Goal: Information Seeking & Learning: Learn about a topic

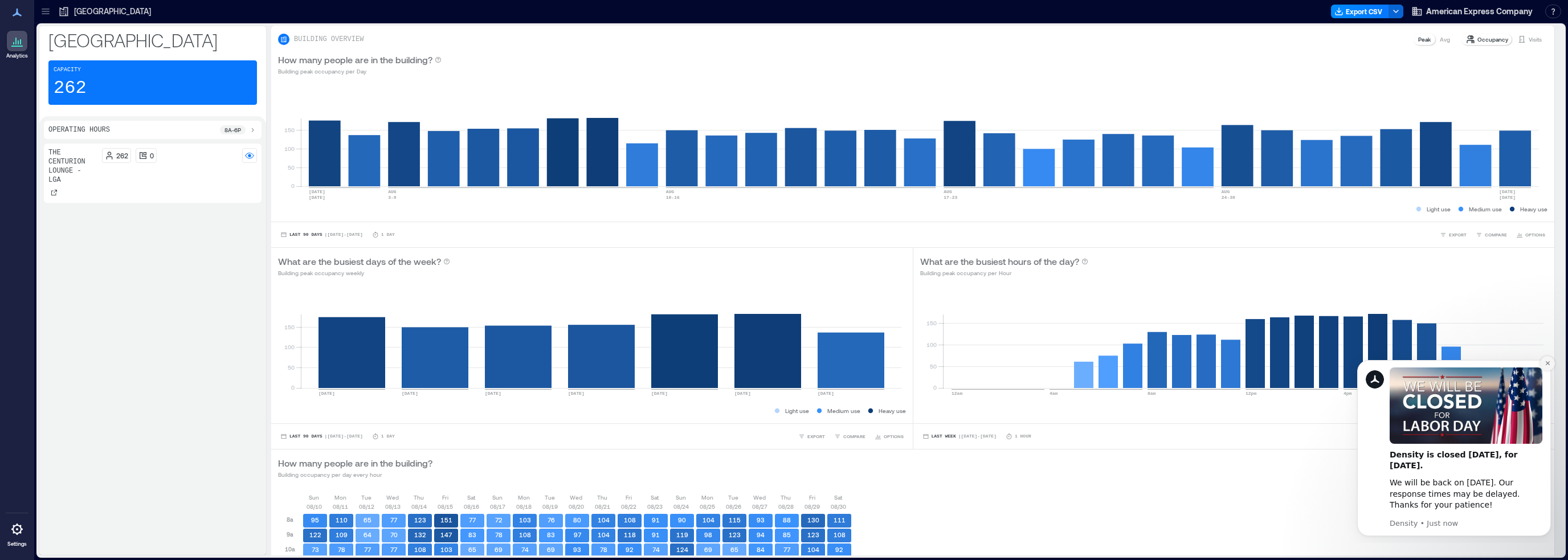
click at [1545, 361] on icon "Dismiss notification" at bounding box center [1548, 363] width 6 height 6
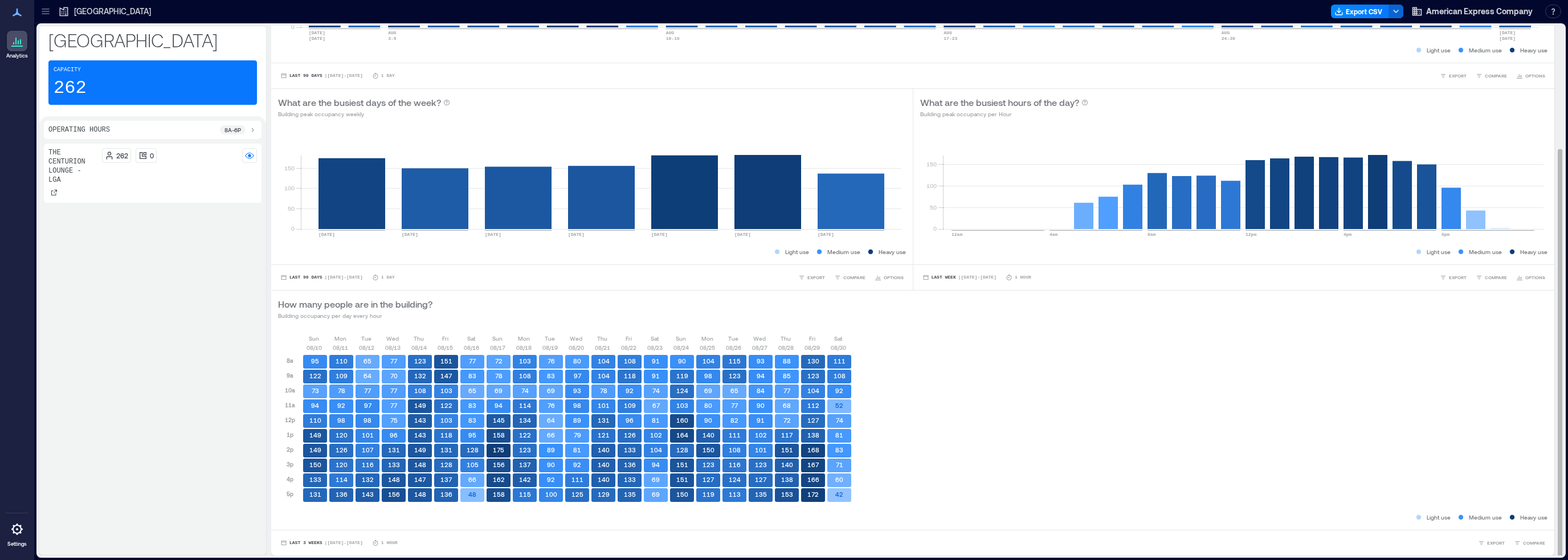
scroll to position [1, 0]
click at [239, 130] on p "8a - 6p" at bounding box center [232, 130] width 16 height 9
drag, startPoint x: 203, startPoint y: 138, endPoint x: 235, endPoint y: 144, distance: 32.6
click at [235, 144] on div "Operating Hours 8a - 6p 8a 10p" at bounding box center [152, 134] width 218 height 27
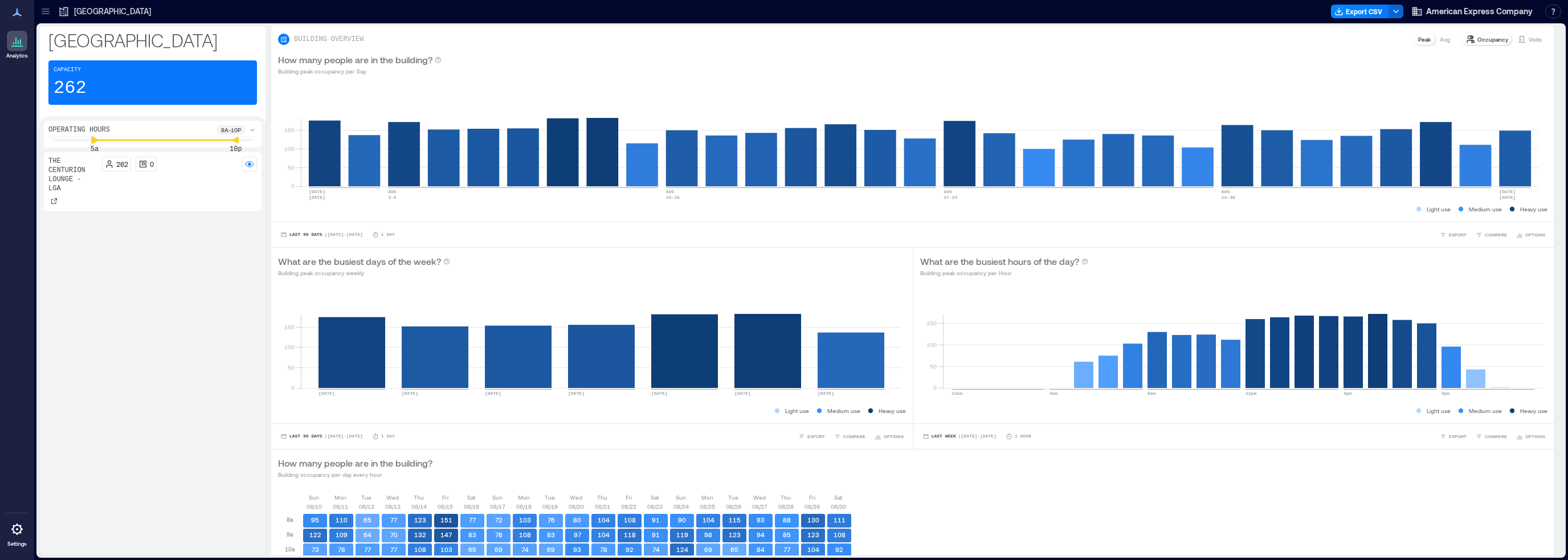
drag, startPoint x: 118, startPoint y: 138, endPoint x: 92, endPoint y: 140, distance: 26.1
click at [92, 140] on icon at bounding box center [94, 140] width 7 height 7
click at [232, 123] on div "Operating Hours 8a - 6p 8a 6p" at bounding box center [152, 134] width 218 height 27
click at [230, 122] on div "Operating Hours 8a - 6p 8a 6p" at bounding box center [152, 134] width 218 height 27
click at [229, 129] on p "8a - 6p" at bounding box center [232, 130] width 16 height 9
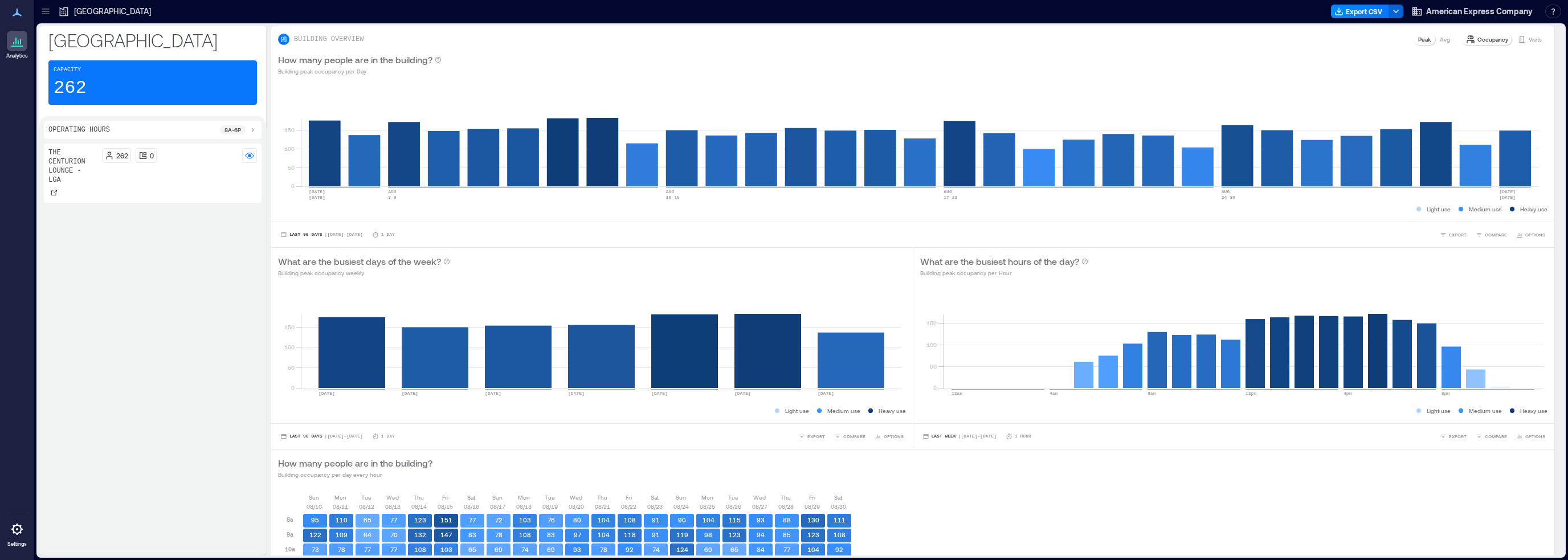
click at [229, 129] on p "8a - 6p" at bounding box center [232, 130] width 16 height 9
click at [107, 163] on icon at bounding box center [109, 164] width 9 height 9
click at [112, 164] on icon at bounding box center [109, 164] width 9 height 9
click at [253, 165] on rect at bounding box center [249, 164] width 9 height 9
click at [48, 13] on icon at bounding box center [45, 14] width 7 height 1
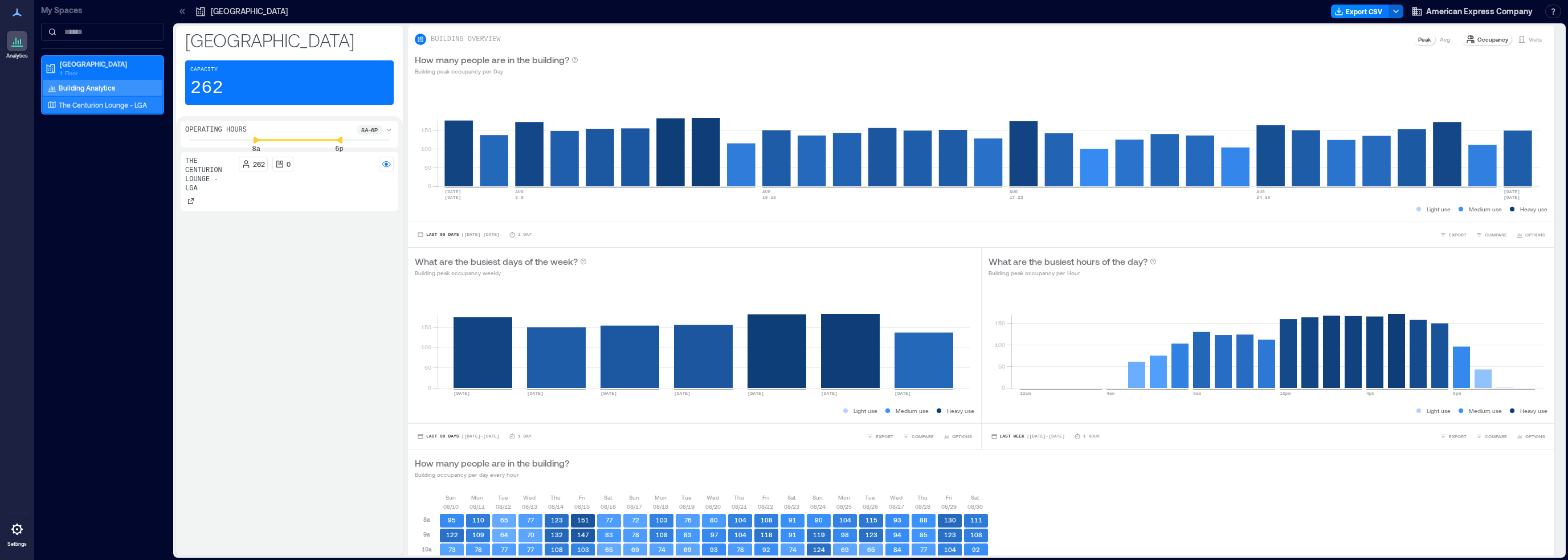
click at [92, 109] on div "The Centurion Lounge - LGA" at bounding box center [100, 105] width 110 height 12
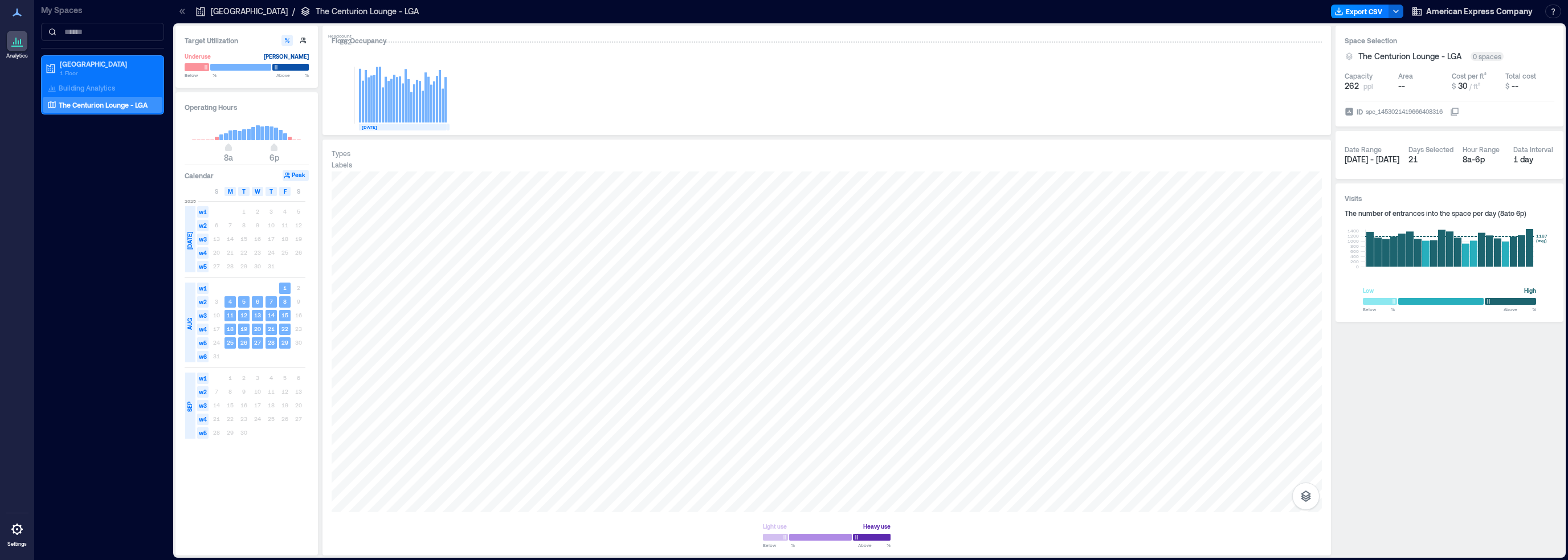
click at [191, 63] on div at bounding box center [197, 67] width 24 height 8
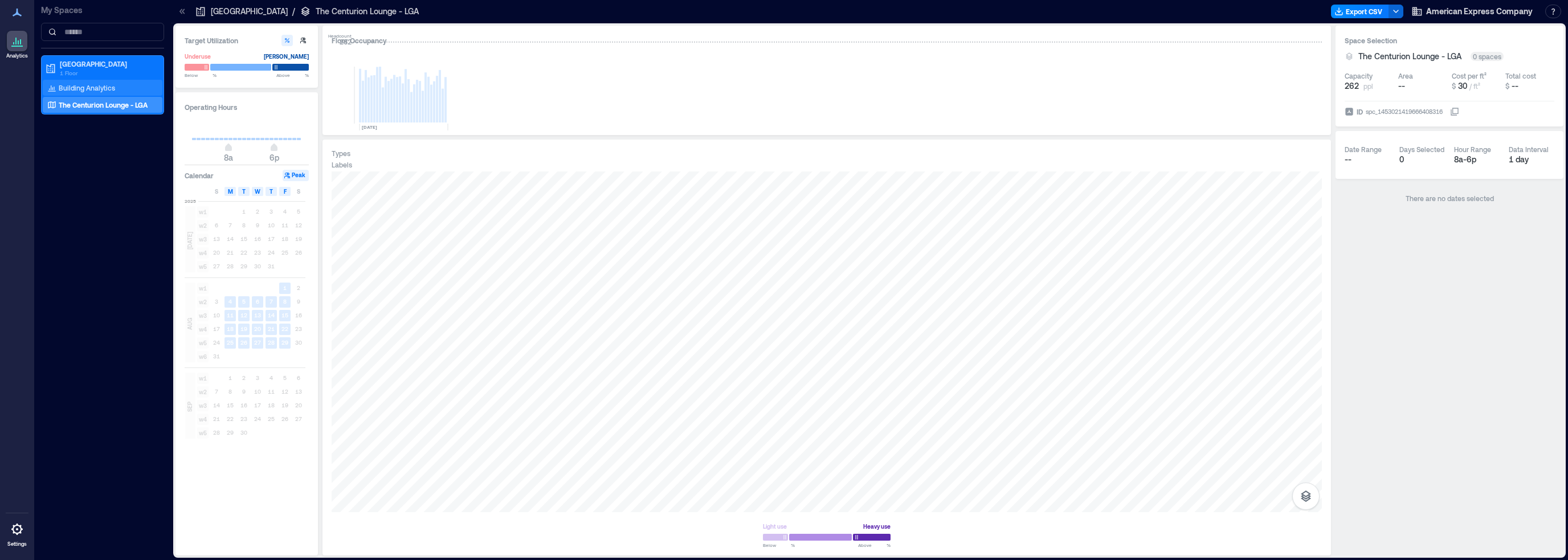
click at [121, 88] on div "Building Analytics" at bounding box center [102, 88] width 119 height 16
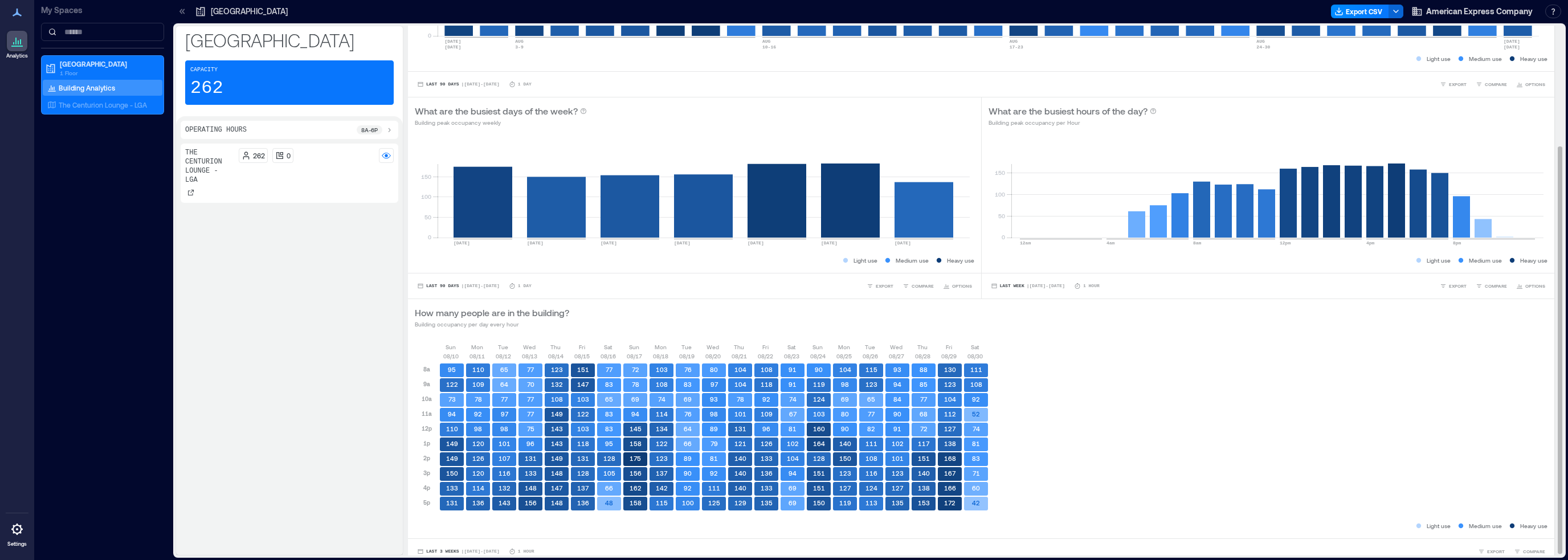
scroll to position [159, 0]
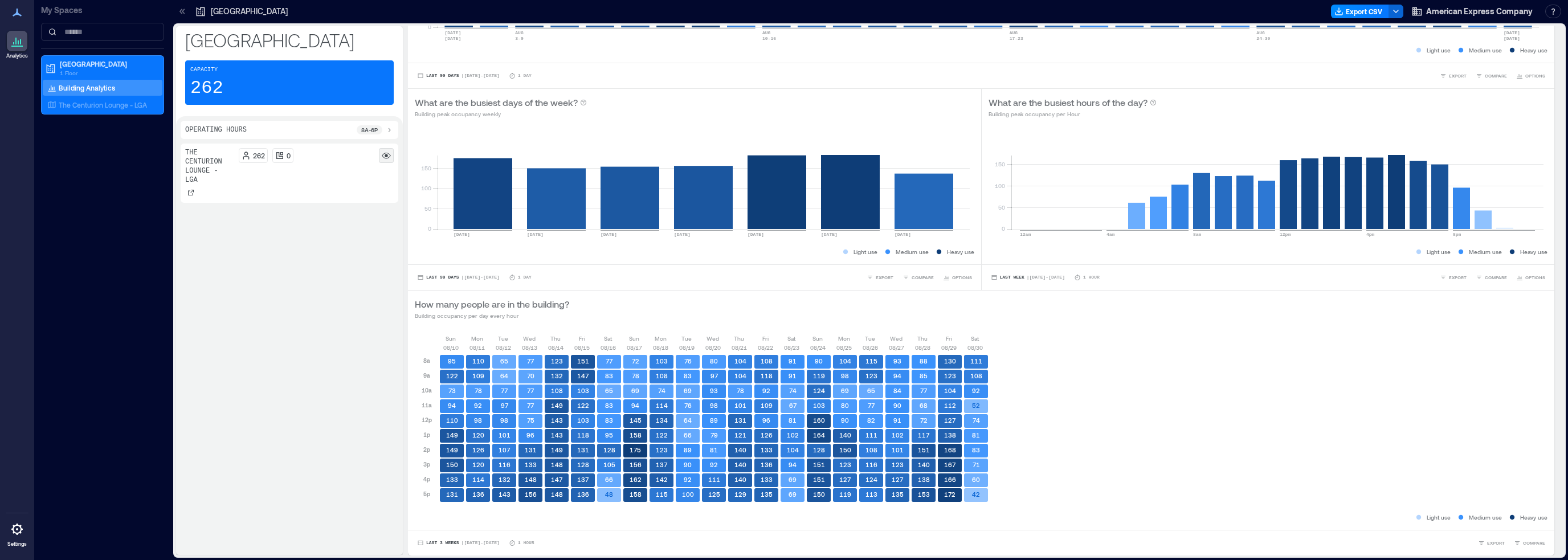
click at [383, 151] on icon at bounding box center [386, 155] width 9 height 9
click at [385, 157] on rect at bounding box center [386, 155] width 9 height 9
click at [363, 128] on p "8a - 6p" at bounding box center [369, 130] width 16 height 9
click at [257, 141] on icon at bounding box center [256, 140] width 7 height 7
drag, startPoint x: 257, startPoint y: 141, endPoint x: 224, endPoint y: 143, distance: 33.1
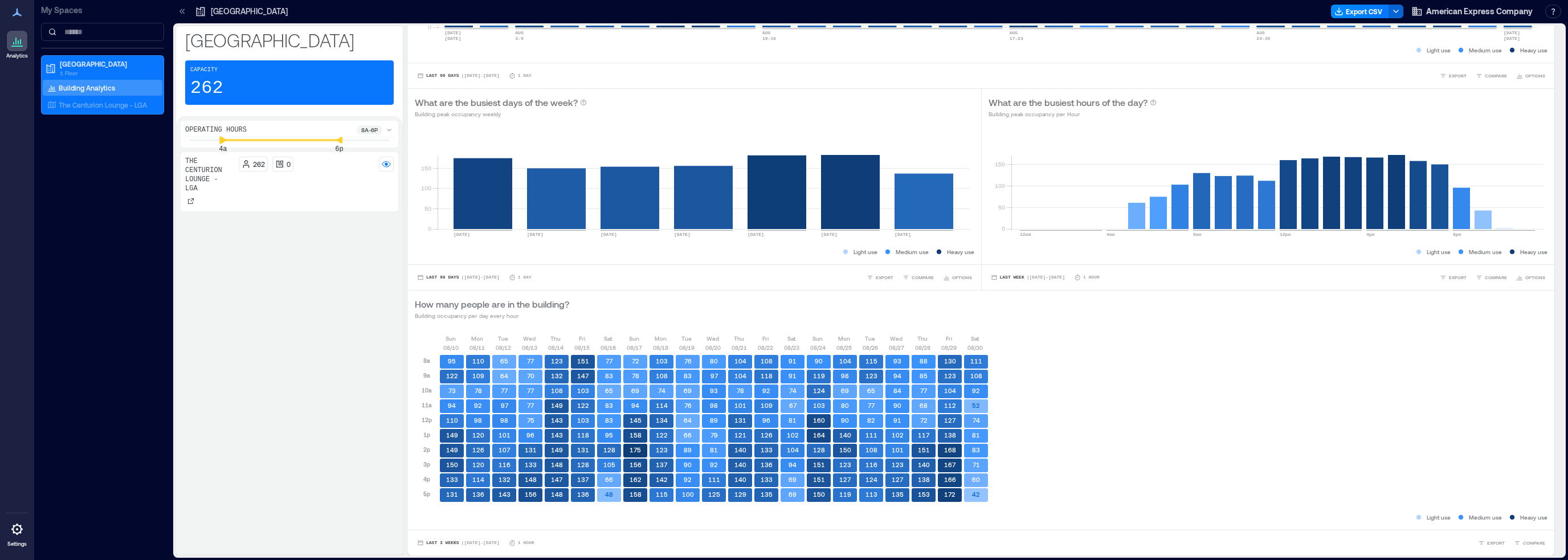
click at [224, 143] on icon at bounding box center [222, 140] width 8 height 8
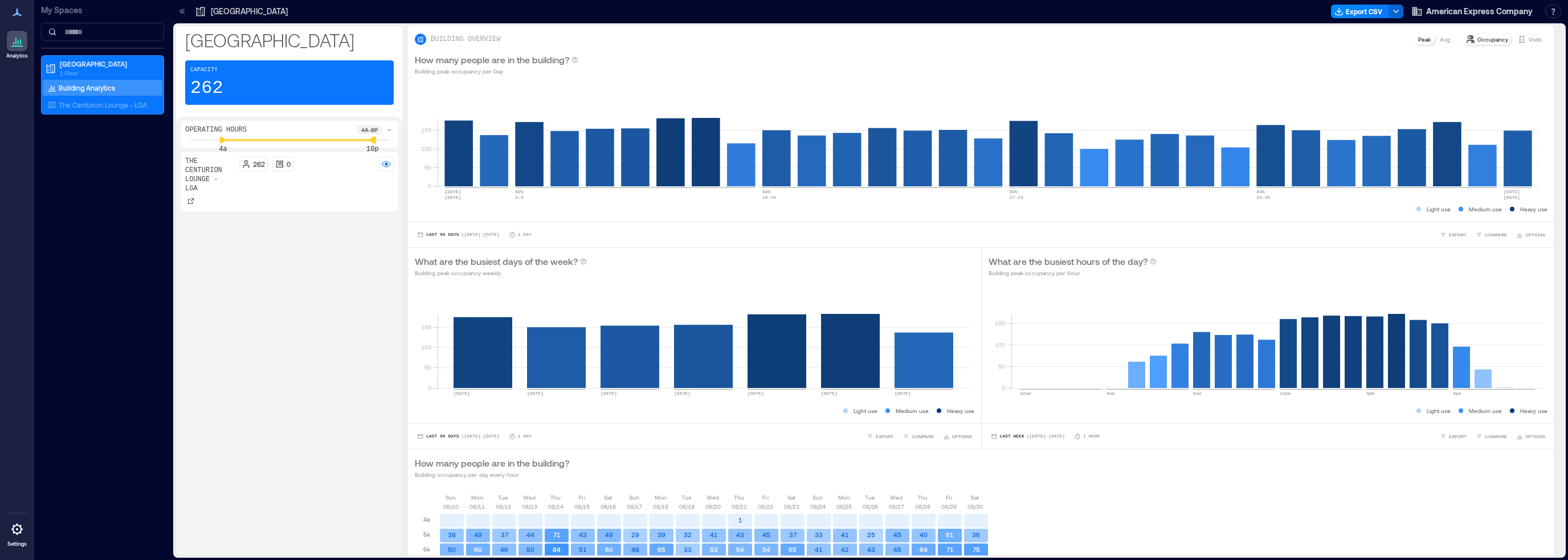
drag, startPoint x: 339, startPoint y: 141, endPoint x: 372, endPoint y: 140, distance: 33.0
click at [372, 140] on icon at bounding box center [372, 140] width 7 height 7
drag, startPoint x: 374, startPoint y: 143, endPoint x: 380, endPoint y: 143, distance: 6.0
click at [380, 143] on icon at bounding box center [381, 140] width 8 height 8
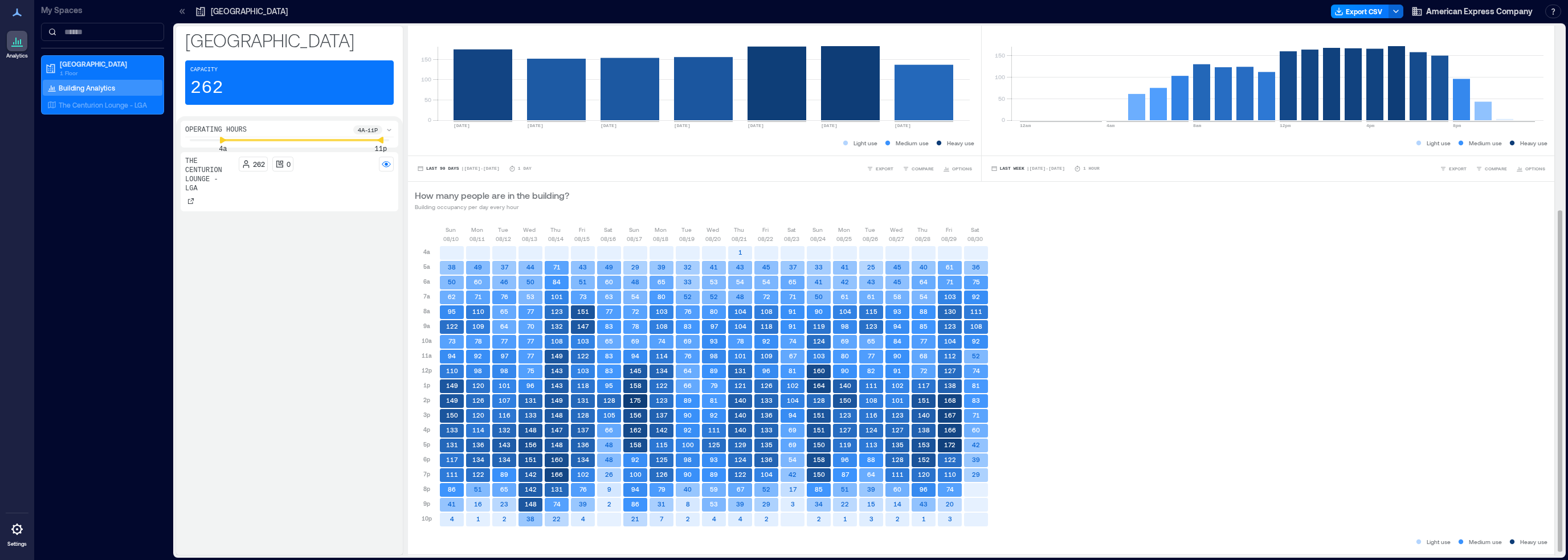
scroll to position [285, 0]
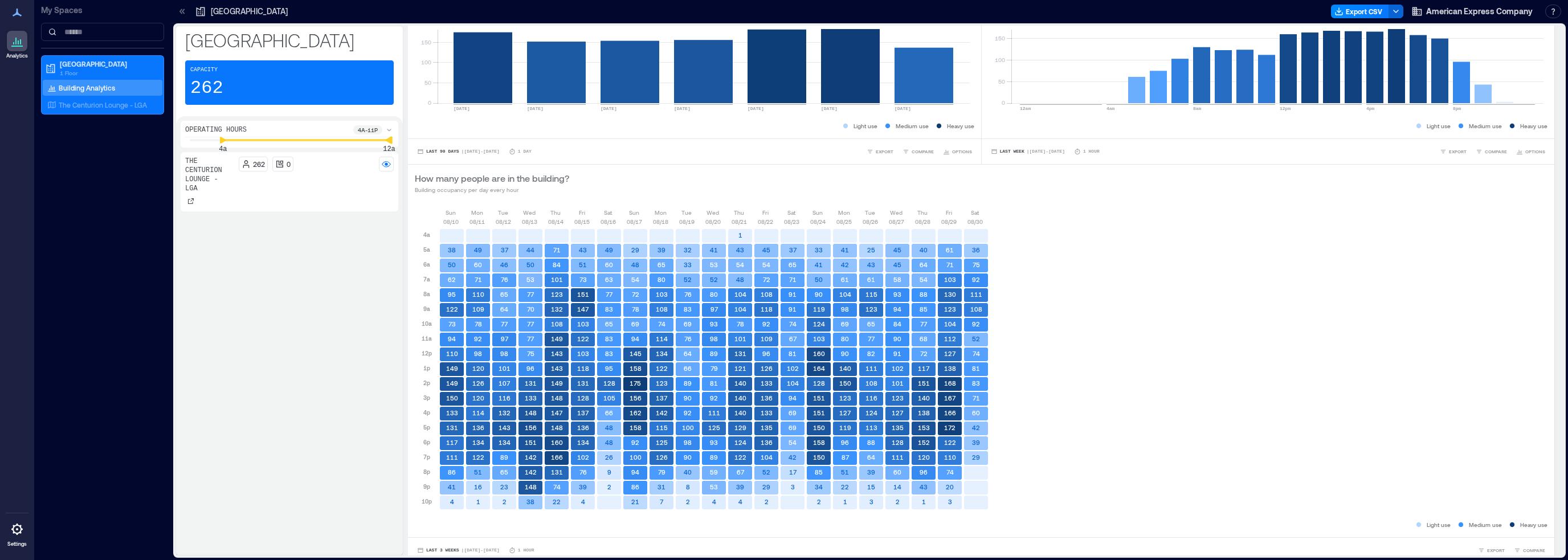
drag, startPoint x: 380, startPoint y: 138, endPoint x: 386, endPoint y: 139, distance: 6.1
click at [386, 139] on icon at bounding box center [389, 140] width 7 height 7
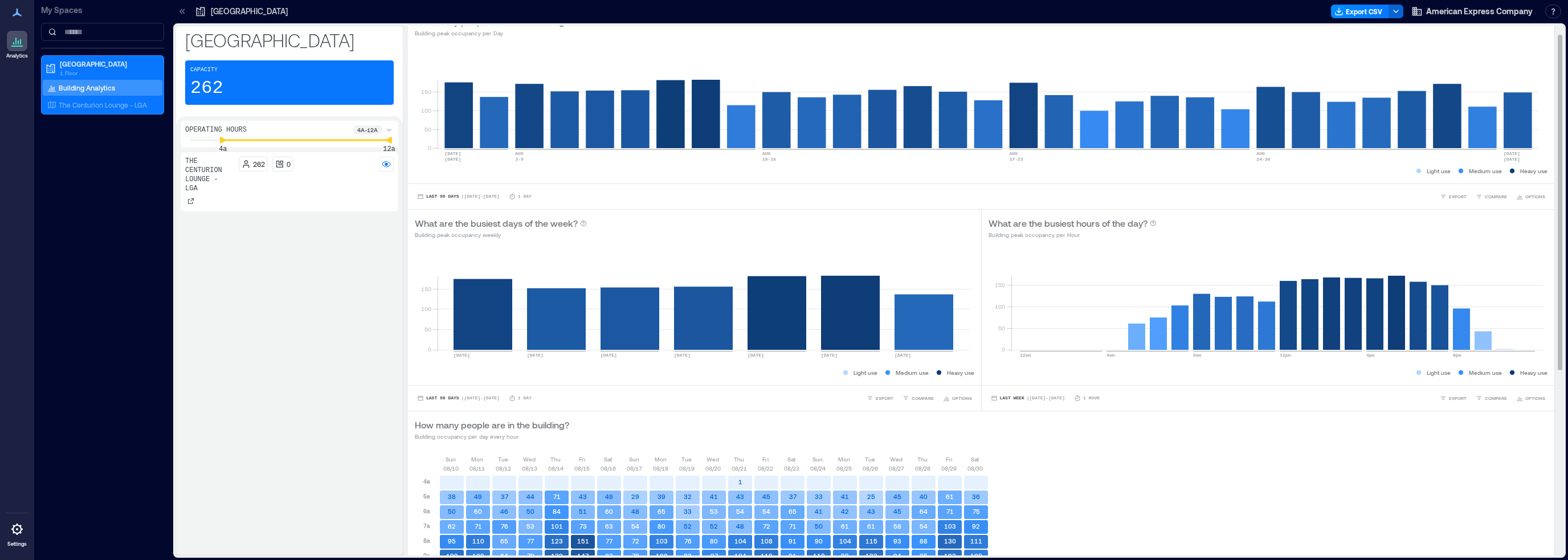
scroll to position [0, 0]
